Goal: Information Seeking & Learning: Learn about a topic

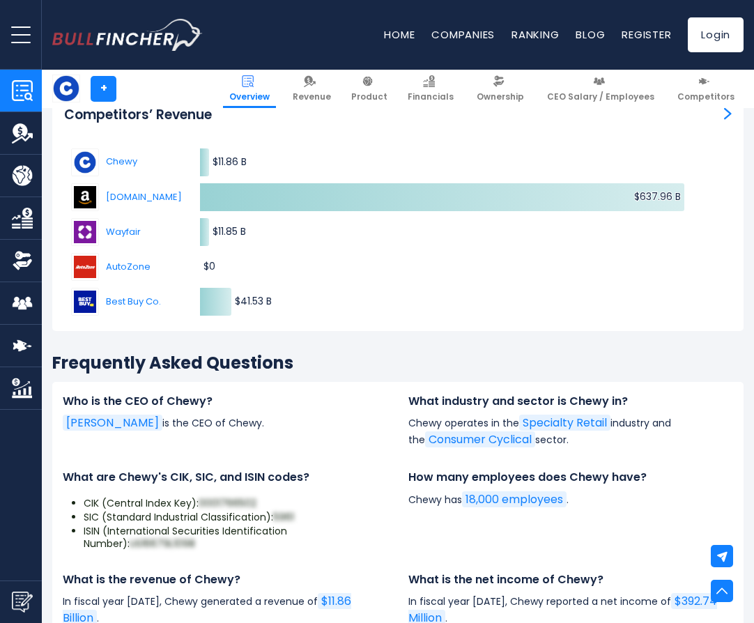
scroll to position [4182, 0]
click at [454, 436] on link "Consumer Cyclical" at bounding box center [480, 439] width 110 height 16
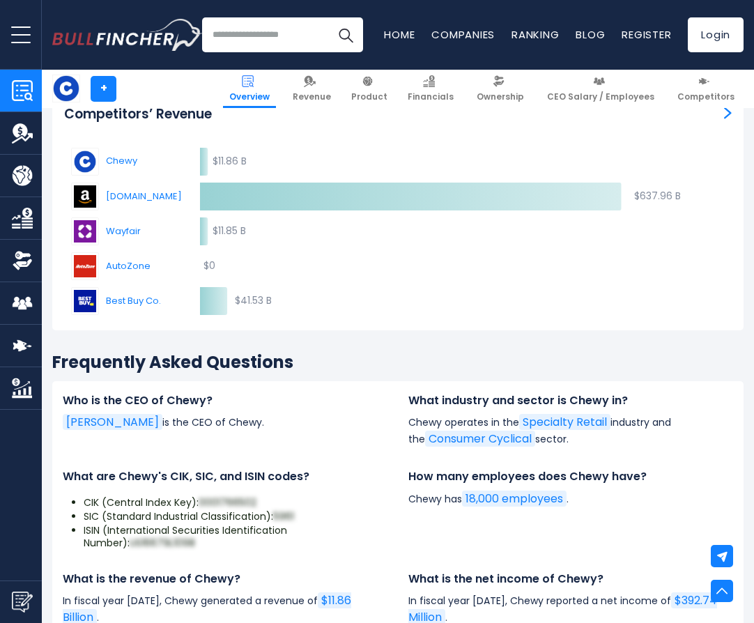
scroll to position [2515, 0]
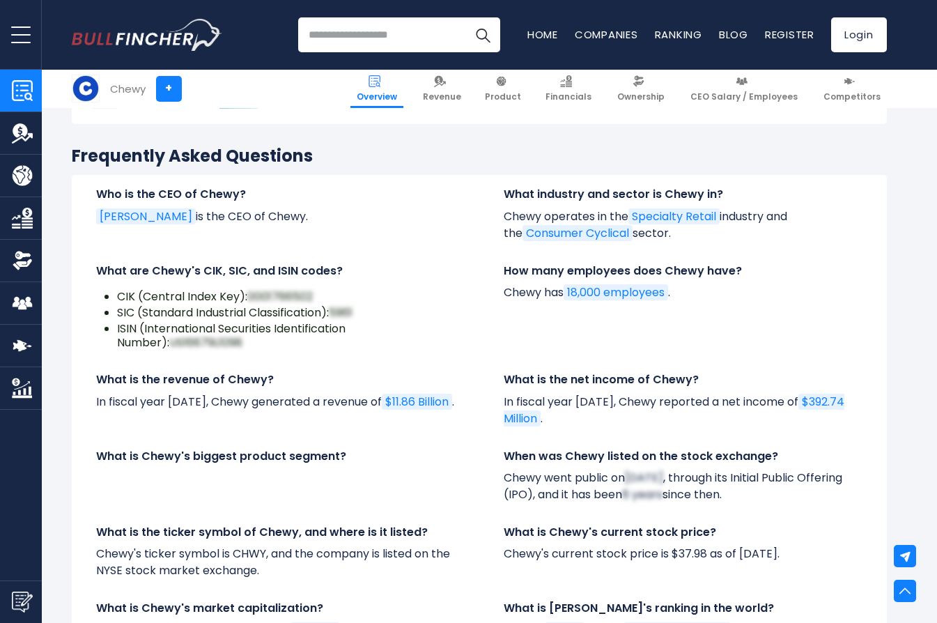
scroll to position [4344, 0]
